Goal: Check status: Check status

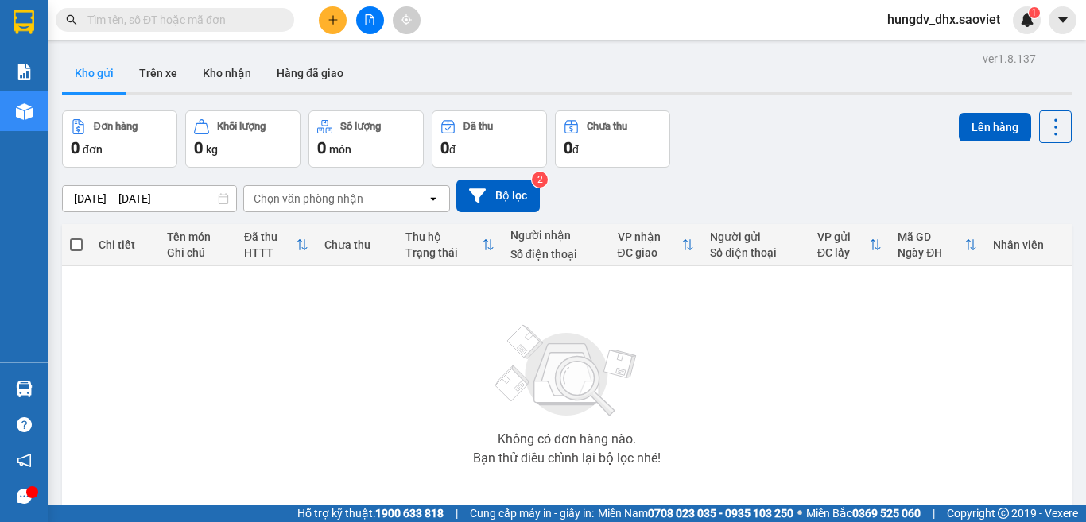
click at [142, 24] on input "text" at bounding box center [181, 19] width 188 height 17
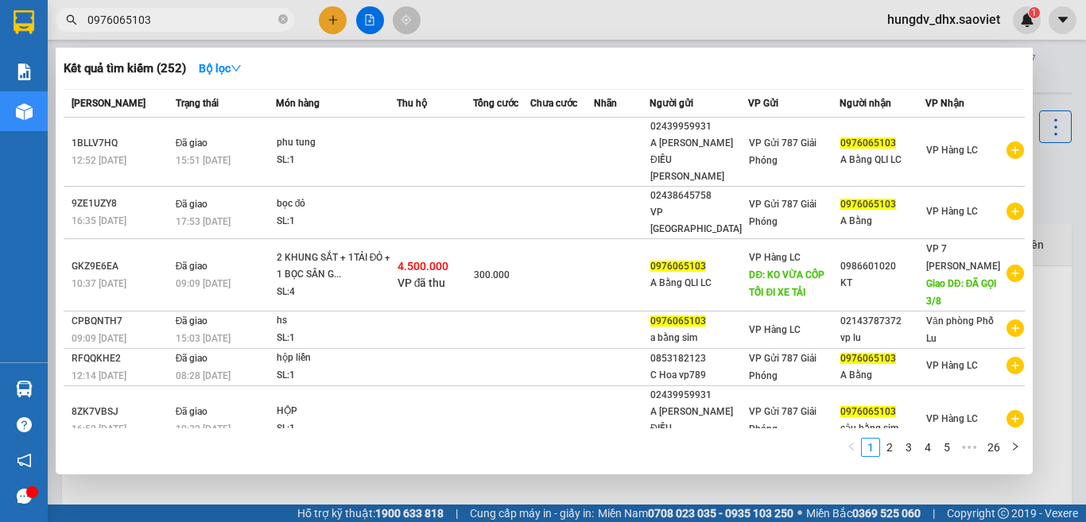
type input "0976065103"
drag, startPoint x: 1085, startPoint y: 172, endPoint x: 1085, endPoint y: 302, distance: 130.4
click at [1085, 302] on div at bounding box center [543, 261] width 1086 height 522
